Goal: Transaction & Acquisition: Subscribe to service/newsletter

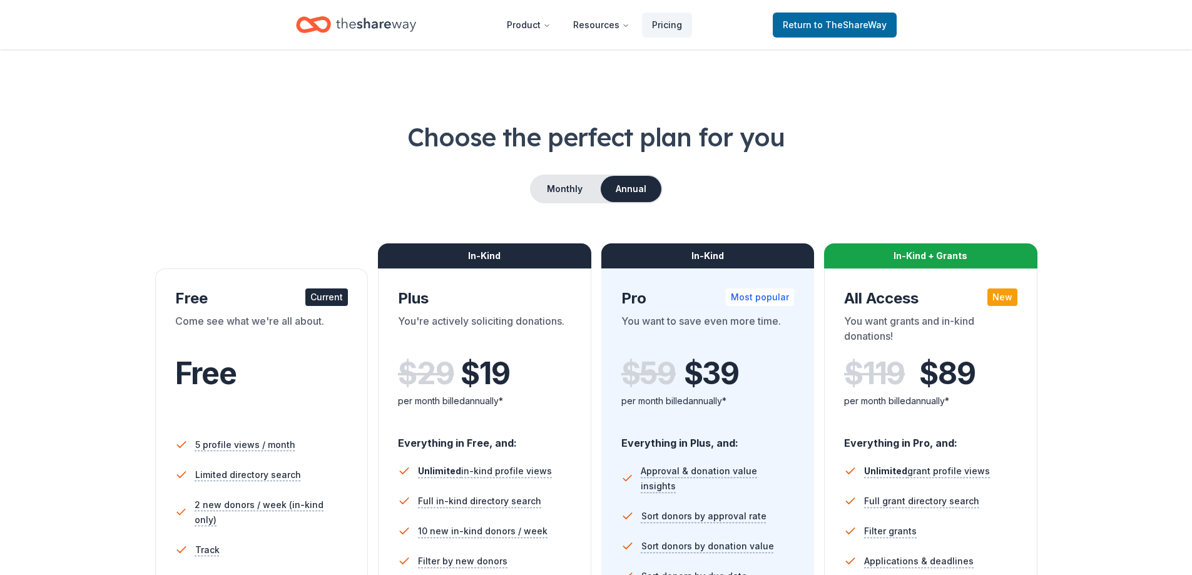
scroll to position [313, 0]
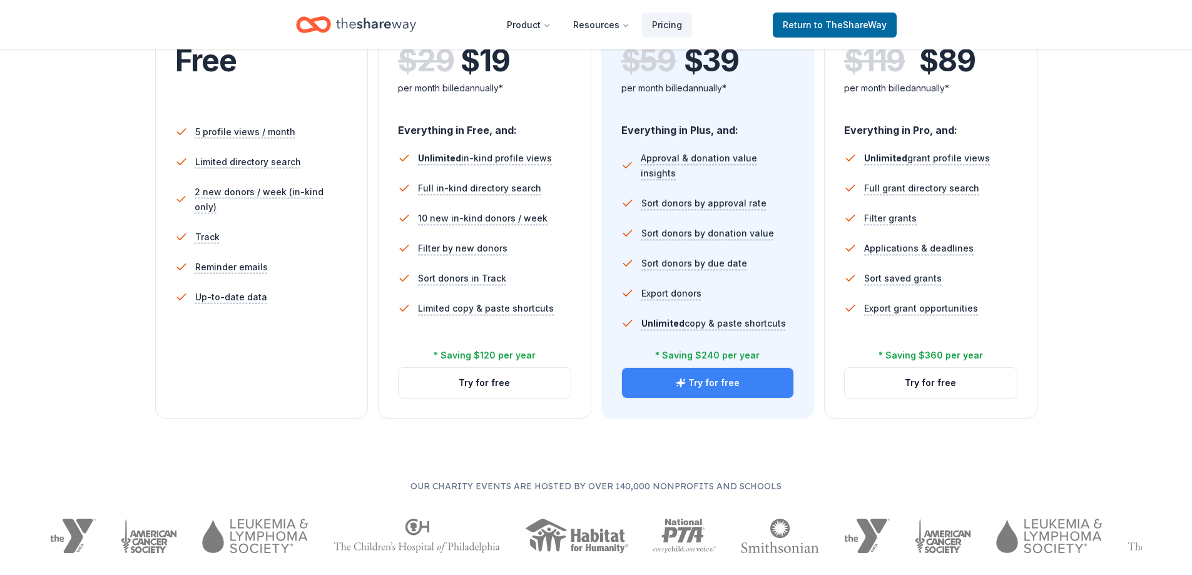
click at [716, 385] on button "Try for free" at bounding box center [708, 383] width 172 height 30
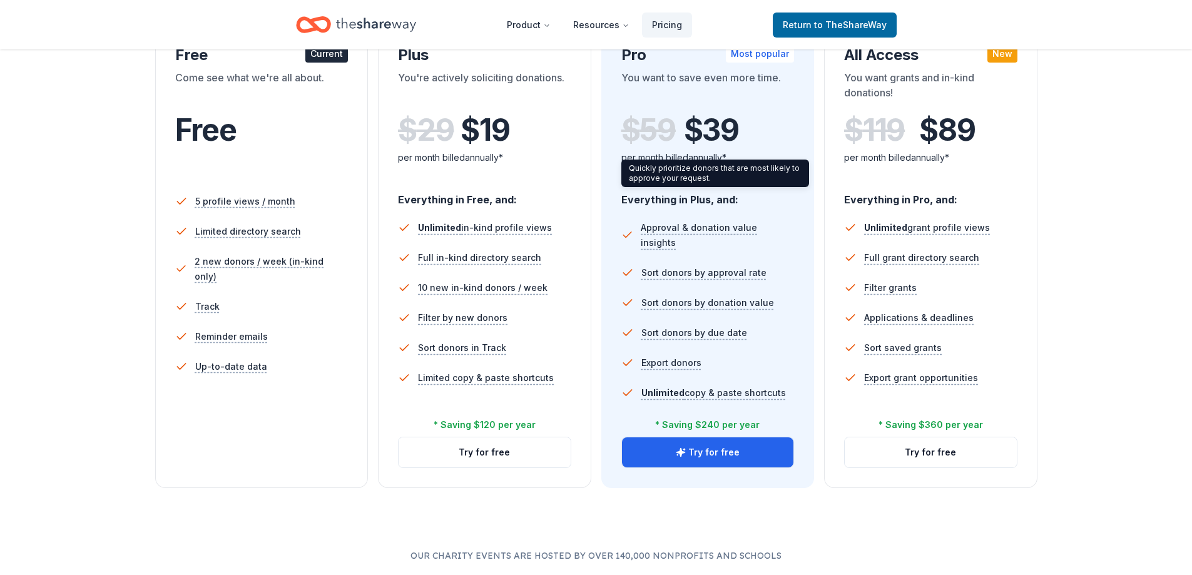
scroll to position [125, 0]
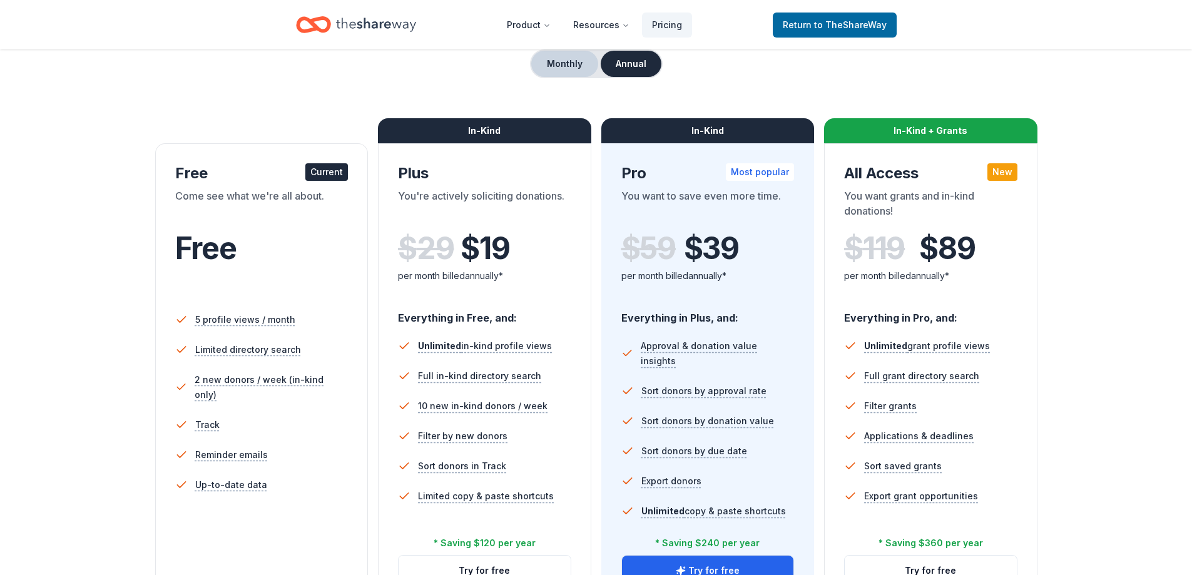
click at [562, 61] on button "Monthly" at bounding box center [564, 64] width 67 height 26
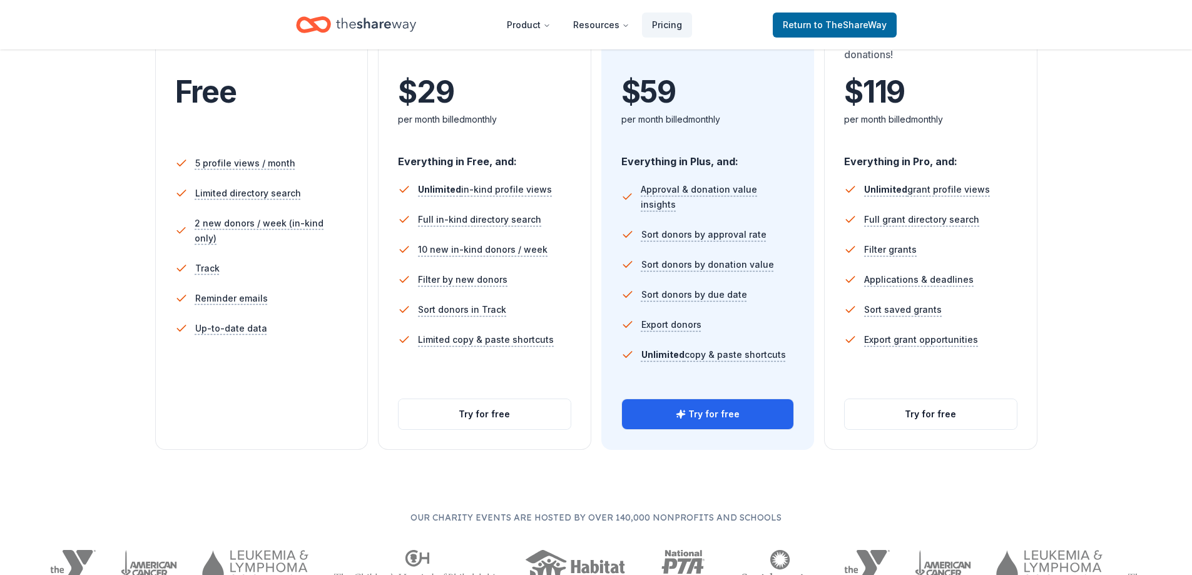
scroll to position [313, 0]
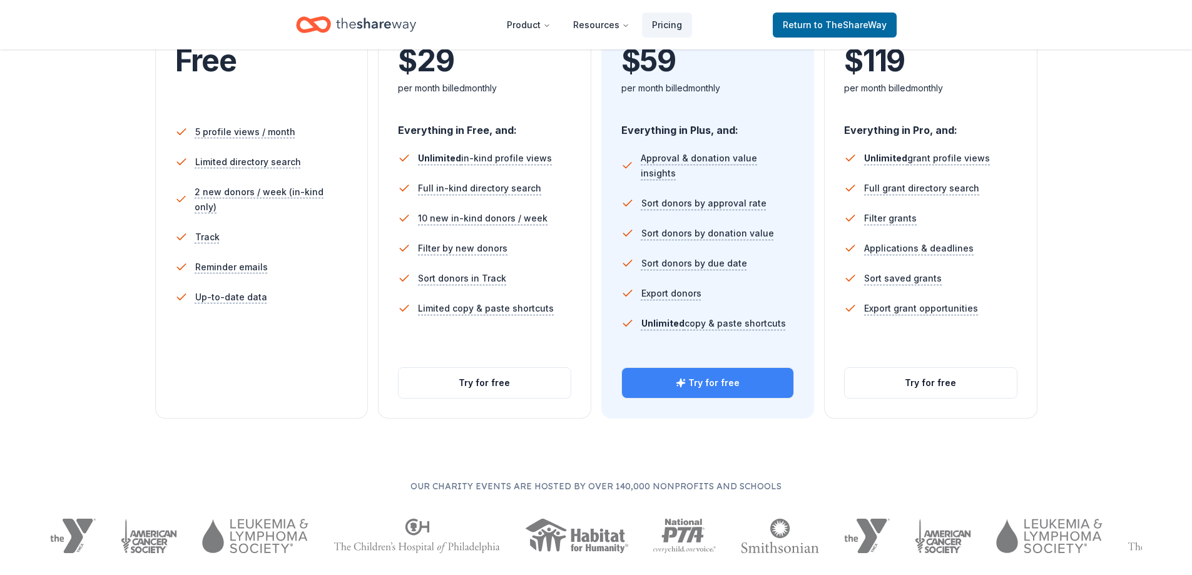
click at [712, 384] on button "Try for free" at bounding box center [708, 383] width 172 height 30
